Goal: Task Accomplishment & Management: Use online tool/utility

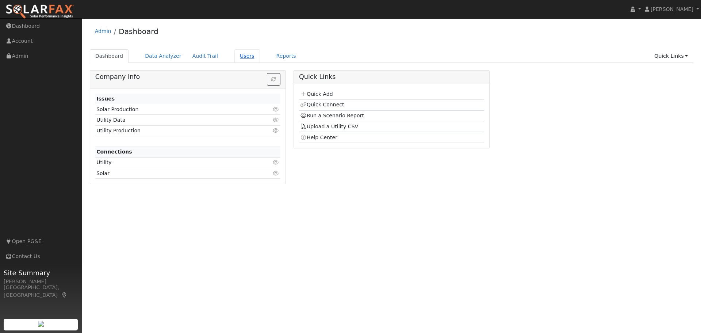
click at [234, 54] on link "Users" at bounding box center [247, 56] width 26 height 14
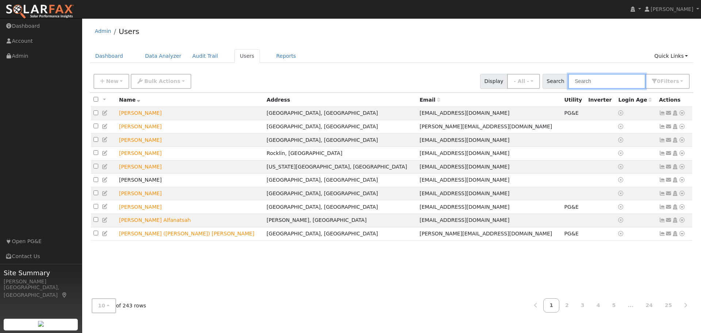
click at [602, 80] on input "text" at bounding box center [606, 81] width 77 height 15
type input "baca"
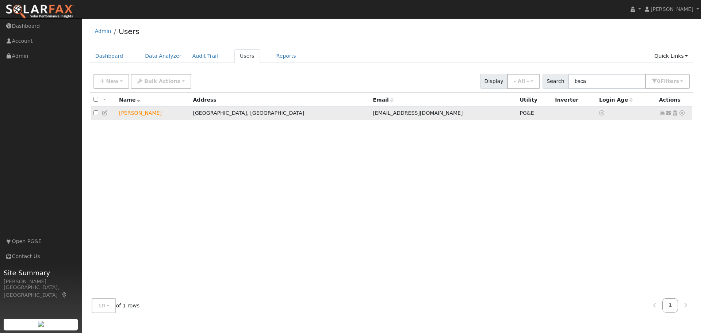
click at [682, 114] on icon at bounding box center [682, 112] width 7 height 5
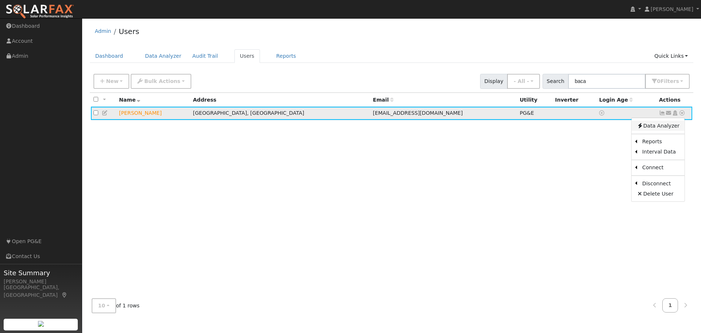
click at [656, 130] on link "Data Analyzer" at bounding box center [658, 126] width 53 height 10
